Goal: Navigation & Orientation: Find specific page/section

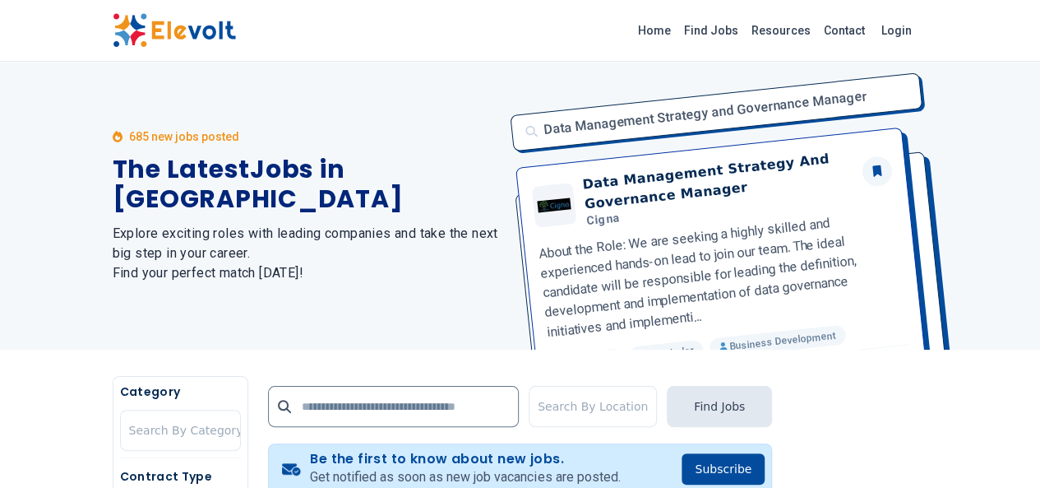
click at [113, 27] on img at bounding box center [174, 30] width 123 height 35
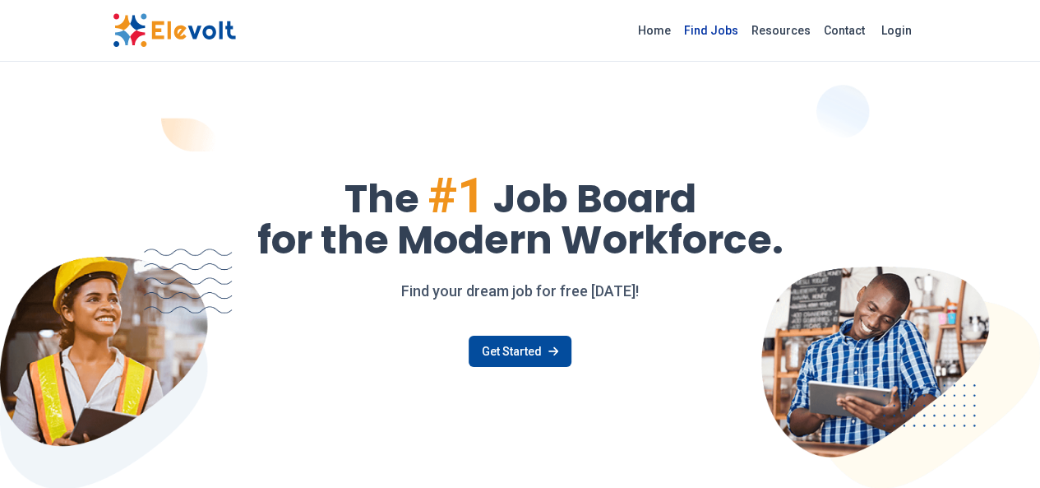
click at [745, 35] on link "Find Jobs" at bounding box center [710, 30] width 67 height 26
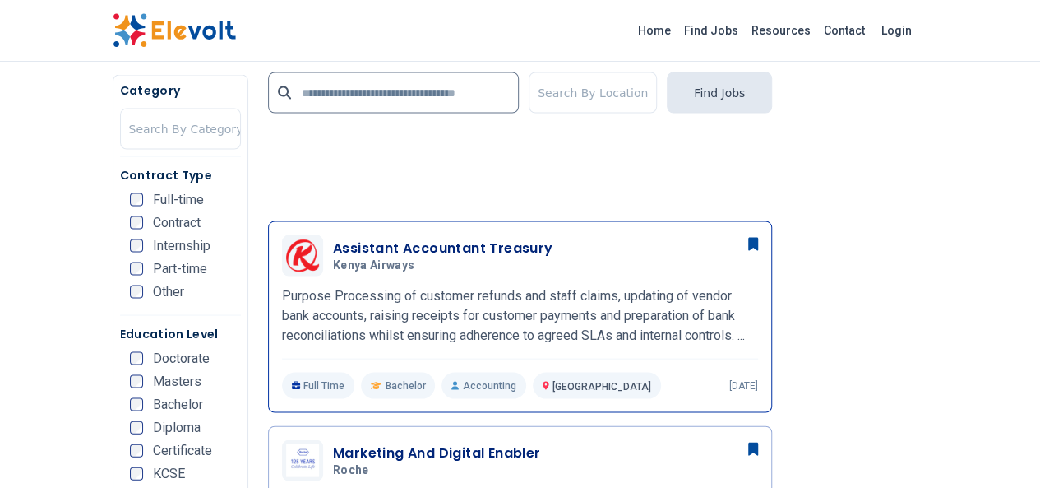
scroll to position [1534, 0]
